Goal: Contribute content: Add original content to the website for others to see

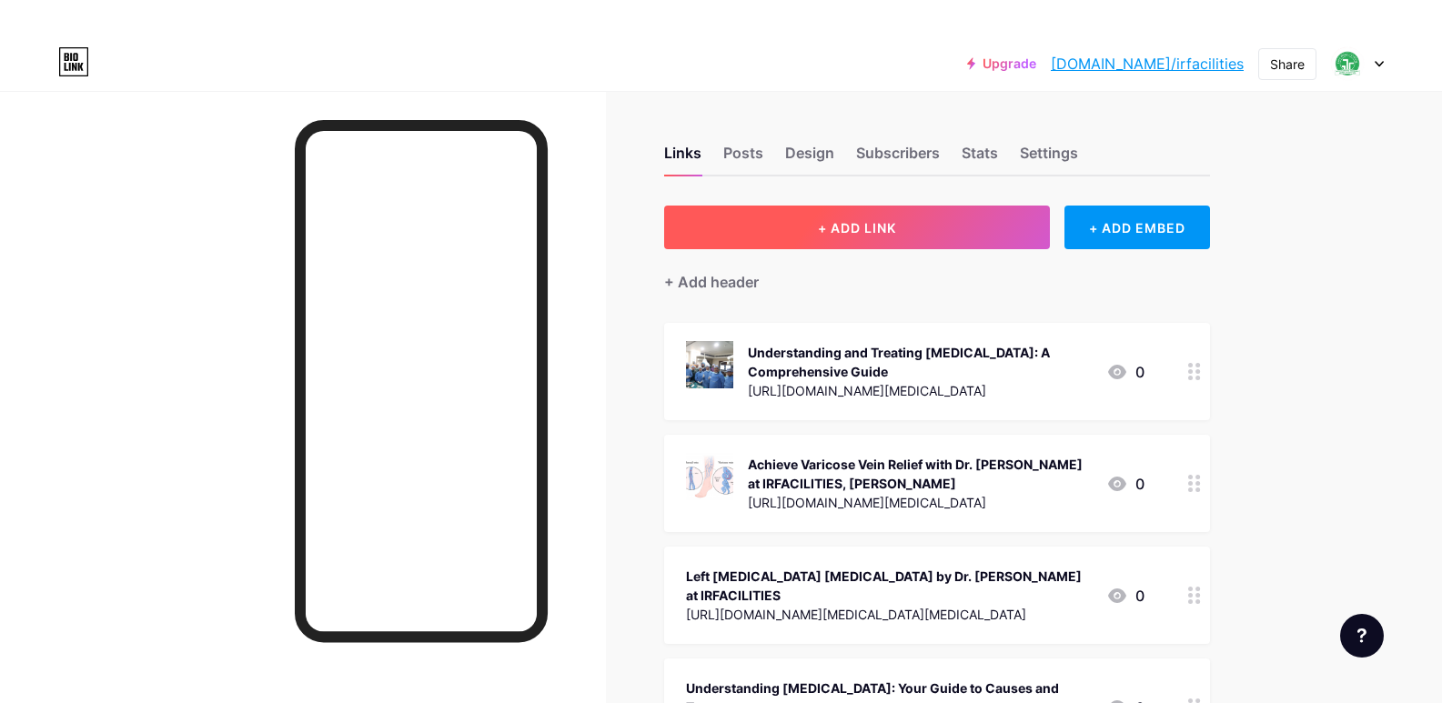
click at [905, 239] on button "+ ADD LINK" at bounding box center [857, 228] width 387 height 44
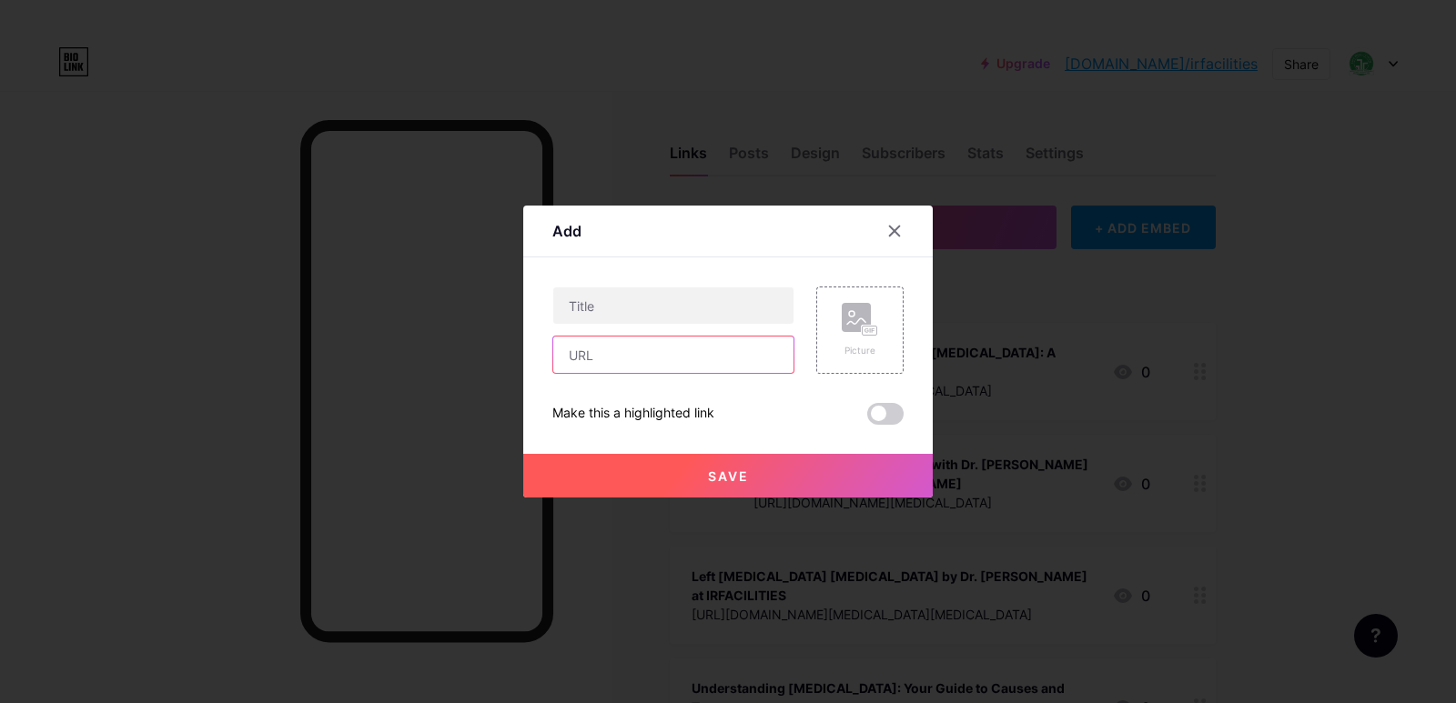
click at [669, 363] on input "text" at bounding box center [673, 355] width 240 height 36
click at [668, 363] on input "v" at bounding box center [673, 355] width 240 height 36
paste input "[URL][DOMAIN_NAME][MEDICAL_DATA]"
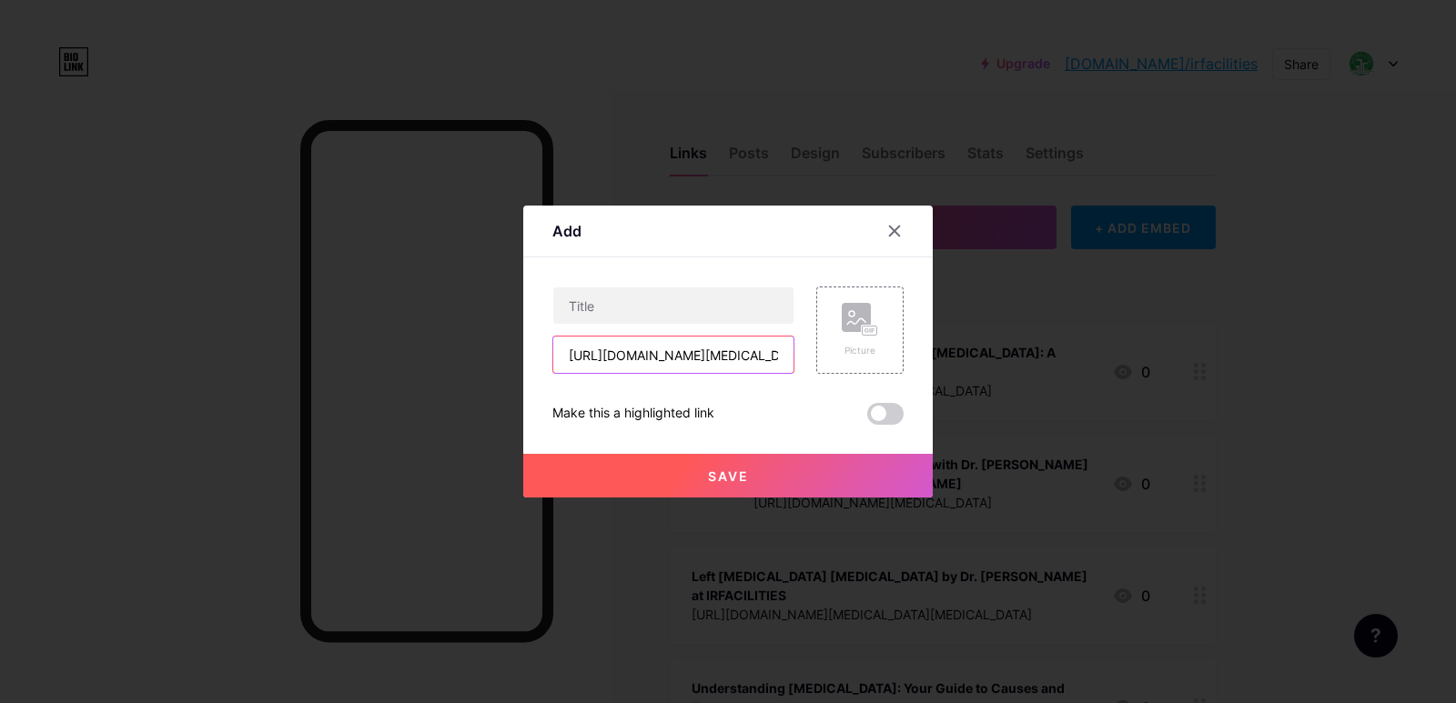
scroll to position [0, 527]
type input "[URL][DOMAIN_NAME][MEDICAL_DATA]"
click at [691, 308] on input "text" at bounding box center [673, 306] width 240 height 36
paste input "Which Doctor to See for [MEDICAL_DATA]? Your Guide to Expert Care with Dr. [PER…"
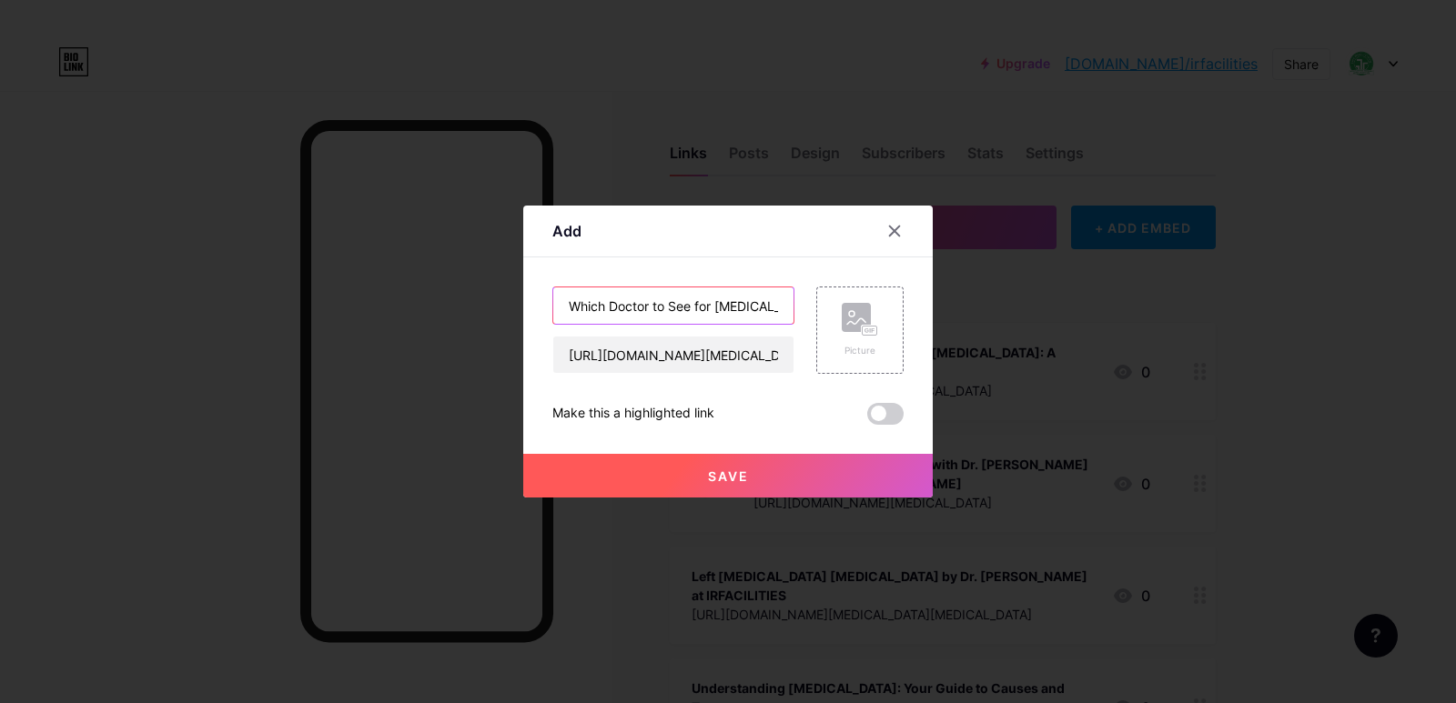
scroll to position [0, 349]
type input "Which Doctor to See for [MEDICAL_DATA]? Your Guide to Expert Care with Dr. [PER…"
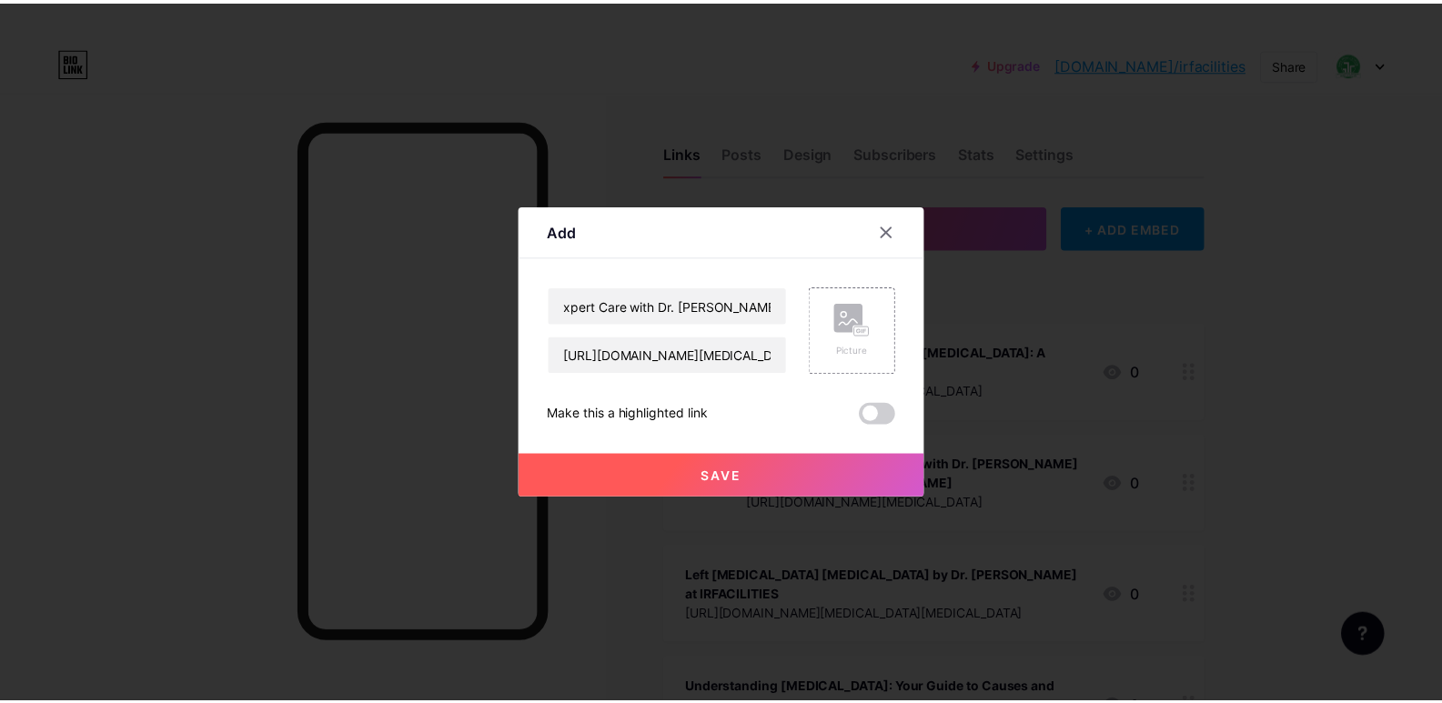
scroll to position [0, 0]
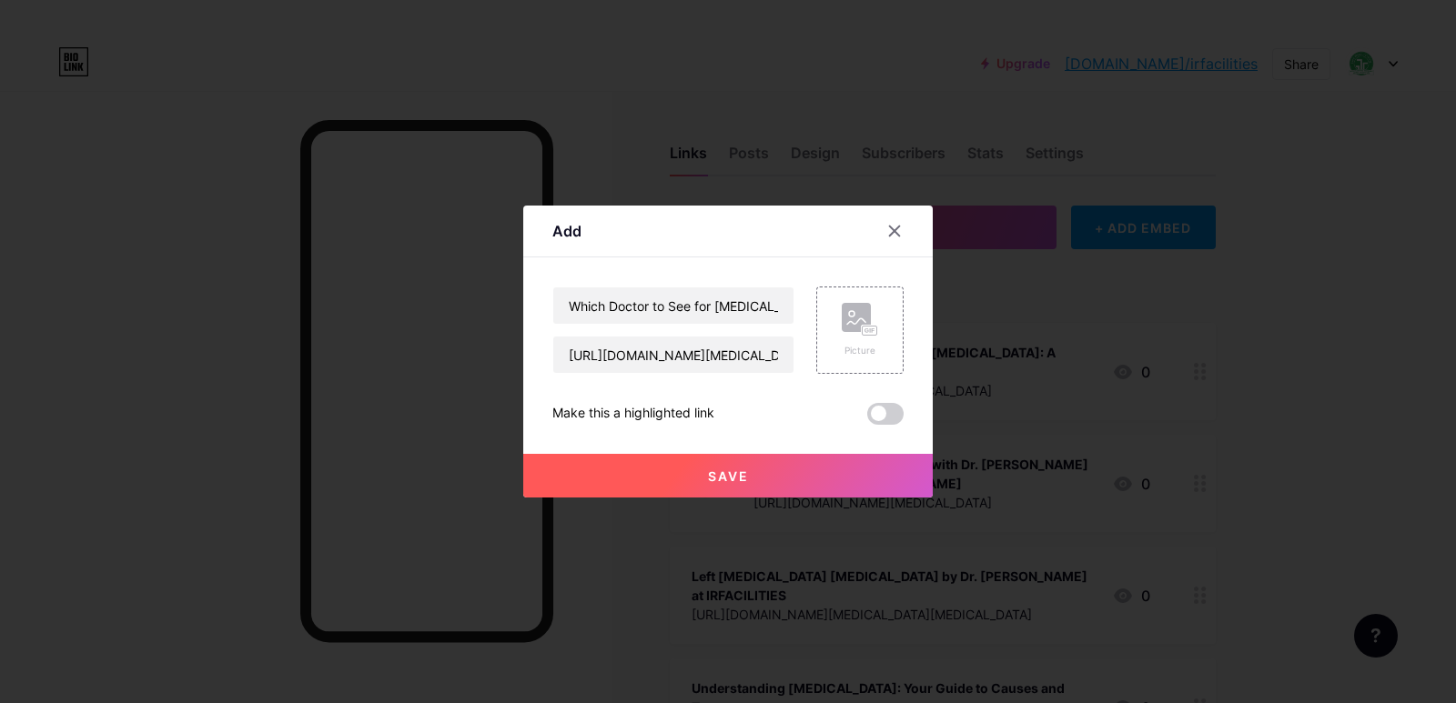
click at [705, 474] on button "Save" at bounding box center [728, 476] width 410 height 44
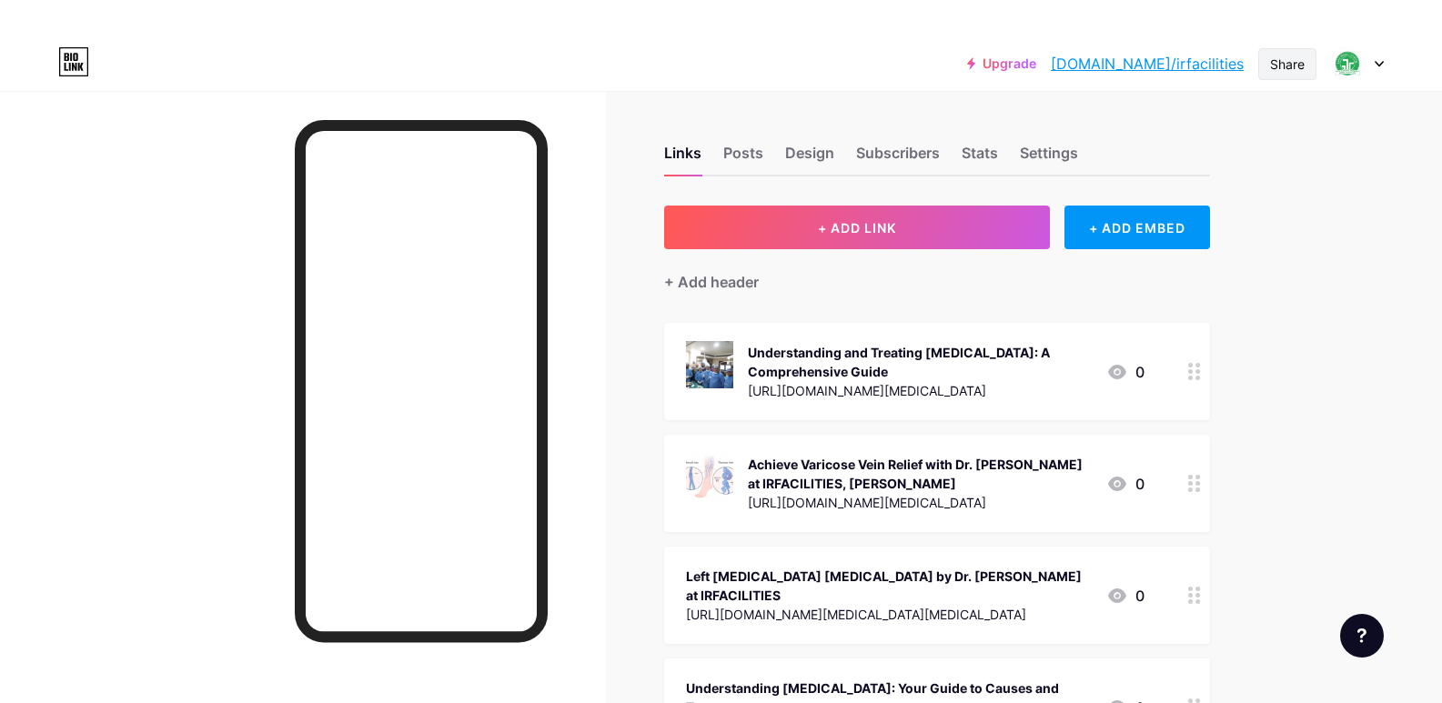
click at [1285, 68] on div "Share" at bounding box center [1287, 64] width 35 height 19
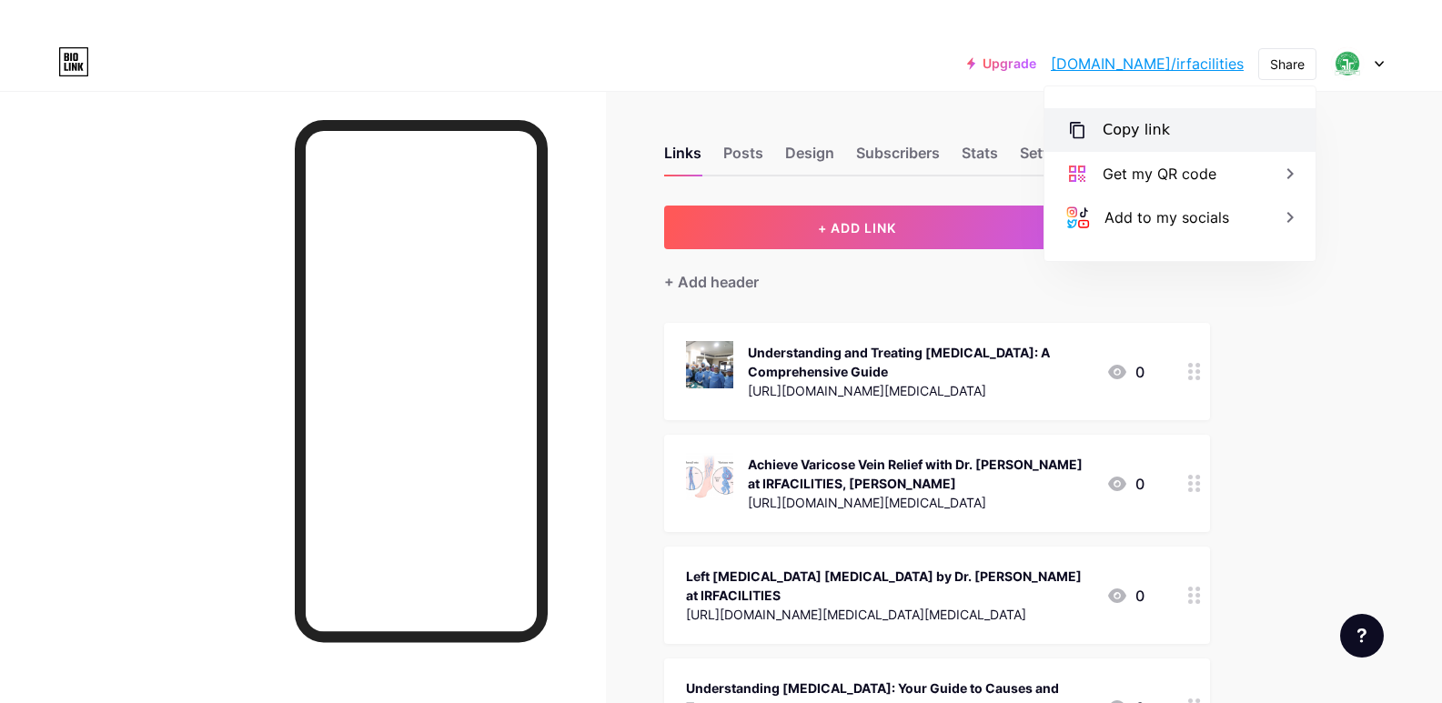
click at [1163, 126] on div "Copy link" at bounding box center [1180, 130] width 271 height 44
